Goal: Task Accomplishment & Management: Manage account settings

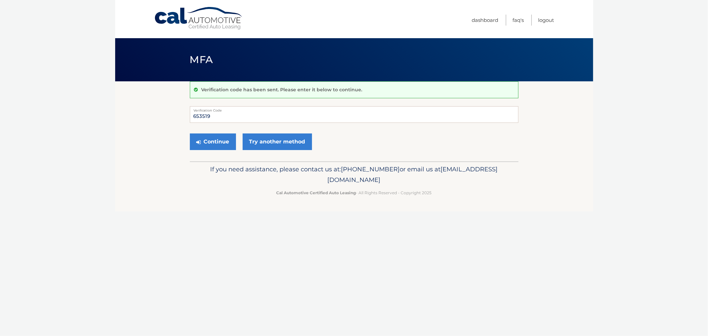
type input "653519"
click at [190, 133] on button "Continue" at bounding box center [213, 141] width 46 height 17
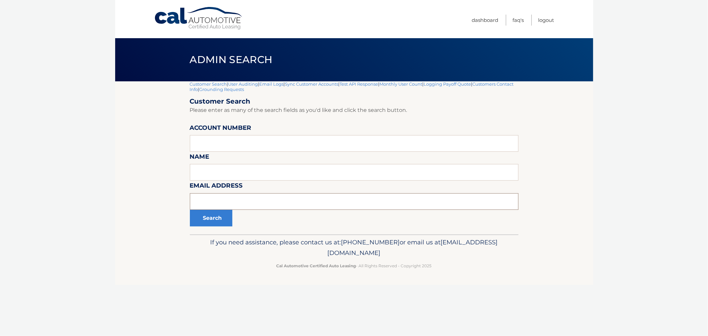
click at [225, 205] on input "text" at bounding box center [354, 201] width 329 height 17
paste input "[EMAIL_ADDRESS][DOMAIN_NAME]"
type input "[EMAIL_ADDRESS][DOMAIN_NAME]"
click at [221, 217] on button "Search" at bounding box center [211, 218] width 42 height 17
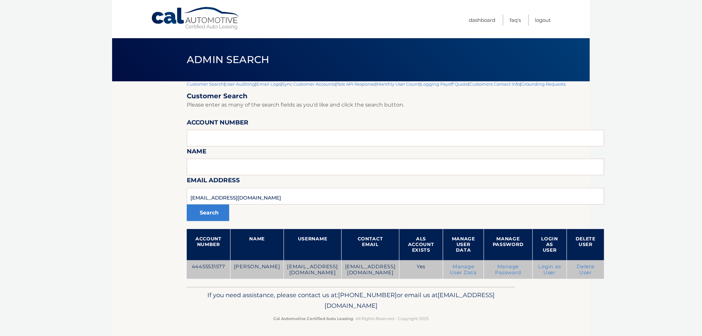
click at [211, 266] on td "44455531577" at bounding box center [208, 269] width 43 height 19
copy td "44455531577"
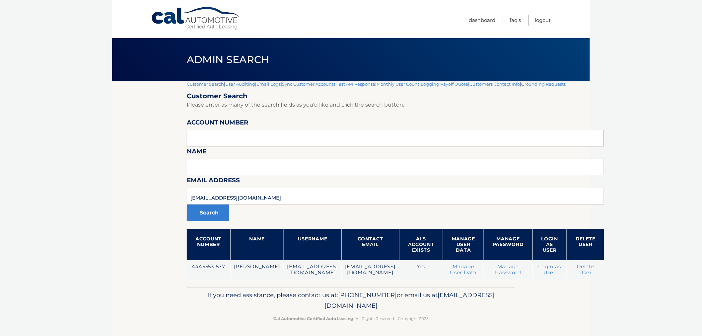
click at [287, 137] on input "text" at bounding box center [395, 138] width 417 height 17
paste input "44455540996"
type input "44455540996"
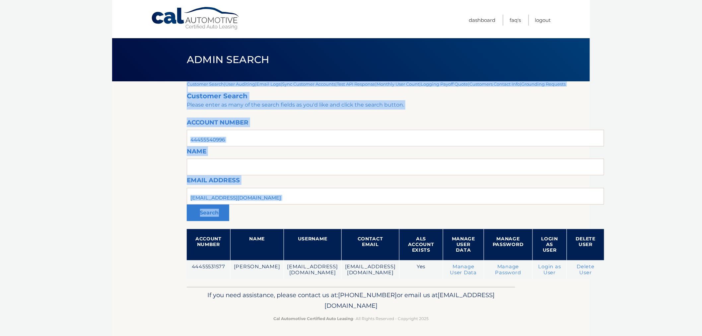
drag, startPoint x: 286, startPoint y: 186, endPoint x: 134, endPoint y: 180, distance: 151.8
click at [127, 180] on section "Customer Search | User Auditing | Email Logs | Sync Customer Accounts | Test AP…" at bounding box center [351, 183] width 478 height 205
click at [313, 197] on input "miguelhenrique@outlook.com" at bounding box center [395, 196] width 417 height 17
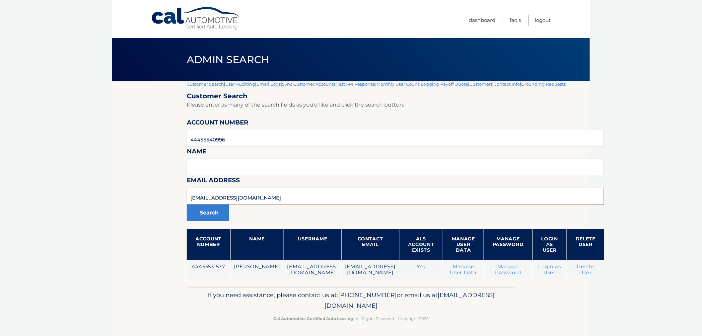
drag, startPoint x: 311, startPoint y: 200, endPoint x: 107, endPoint y: 189, distance: 204.0
click at [107, 189] on body "Cal Automotive Menu Dashboard FAQ's Logout |" at bounding box center [351, 168] width 702 height 336
click at [187, 204] on button "Search" at bounding box center [208, 212] width 42 height 17
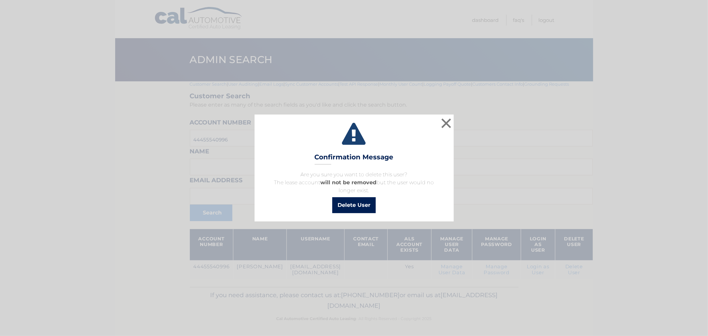
drag, startPoint x: 356, startPoint y: 207, endPoint x: 166, endPoint y: 3, distance: 278.7
click at [356, 207] on button "Delete User" at bounding box center [353, 205] width 43 height 16
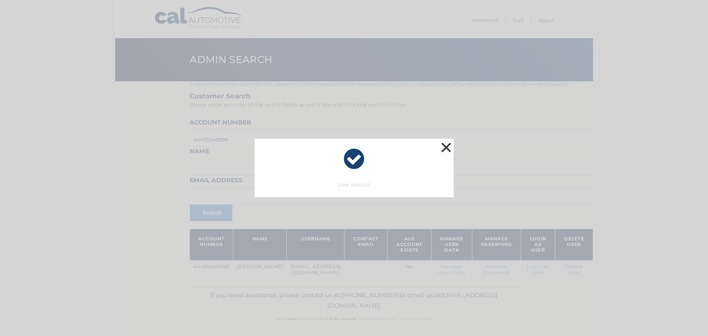
drag, startPoint x: 450, startPoint y: 147, endPoint x: 443, endPoint y: 143, distance: 8.3
click at [450, 147] on button "×" at bounding box center [446, 147] width 13 height 13
